Goal: Navigation & Orientation: Understand site structure

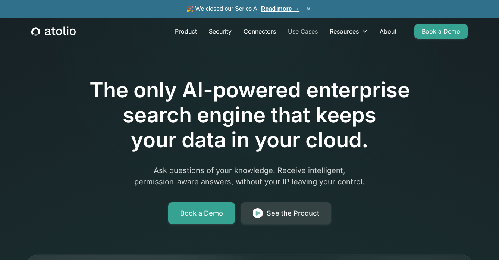
click at [303, 32] on link "Use Cases" at bounding box center [303, 31] width 42 height 15
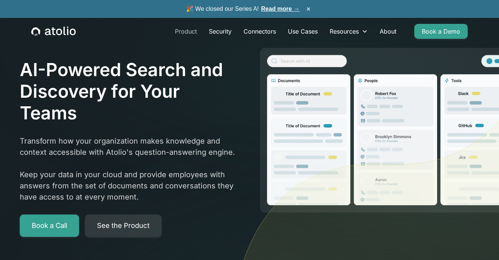
click at [181, 34] on link "Product" at bounding box center [186, 31] width 34 height 15
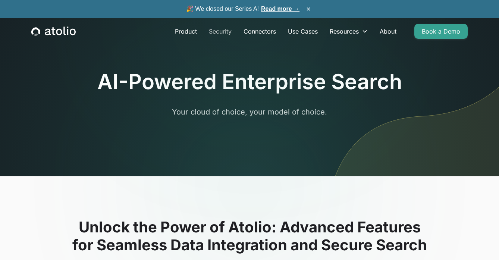
click at [223, 32] on link "Security" at bounding box center [220, 31] width 35 height 15
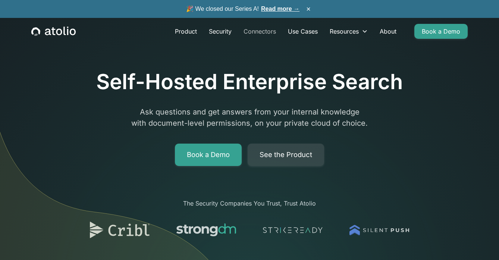
click at [259, 34] on link "Connectors" at bounding box center [259, 31] width 44 height 15
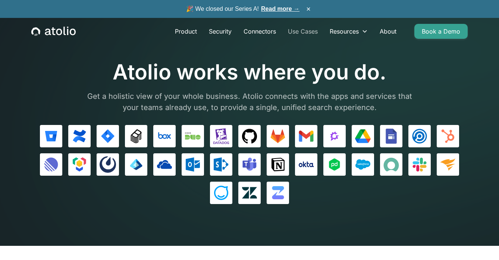
click at [307, 34] on link "Use Cases" at bounding box center [303, 31] width 42 height 15
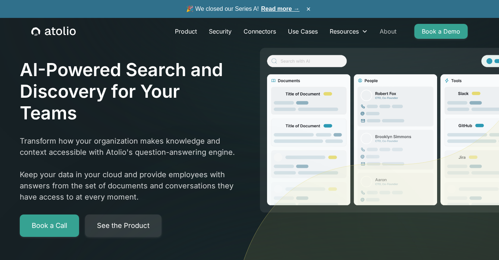
click at [386, 33] on link "About" at bounding box center [387, 31] width 29 height 15
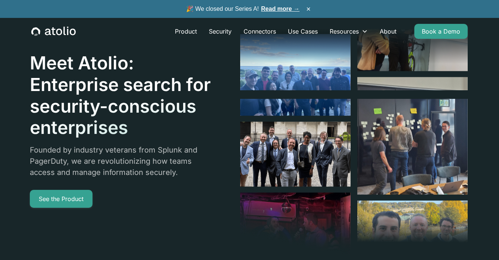
click at [64, 32] on icon "home" at bounding box center [64, 30] width 2 height 9
